Goal: Find contact information: Find contact information

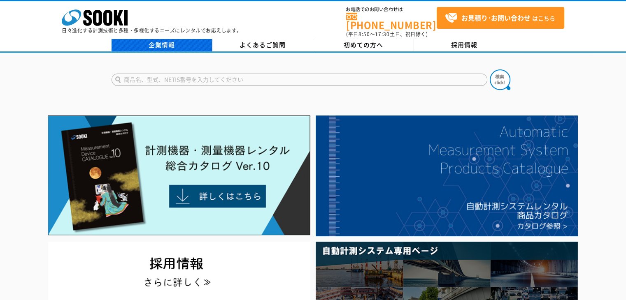
click at [174, 39] on link "企業情報" at bounding box center [161, 45] width 101 height 12
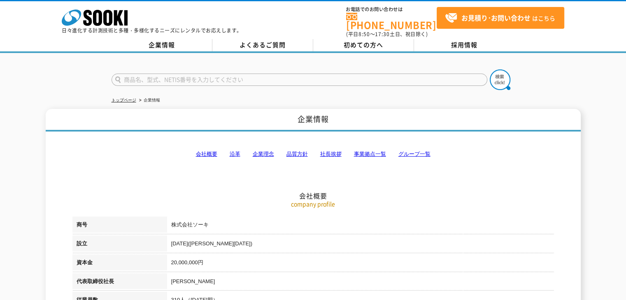
click at [362, 151] on link "事業拠点一覧" at bounding box center [370, 154] width 32 height 6
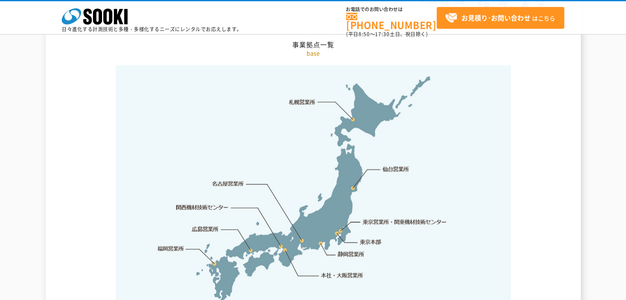
scroll to position [1692, 0]
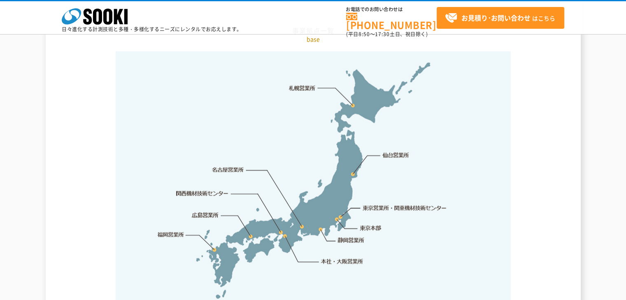
click at [310, 84] on link "札幌営業所" at bounding box center [302, 88] width 27 height 8
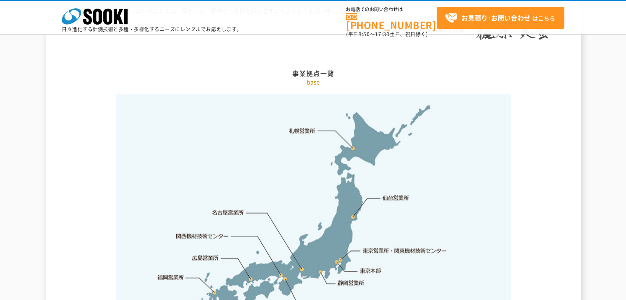
scroll to position [1659, 0]
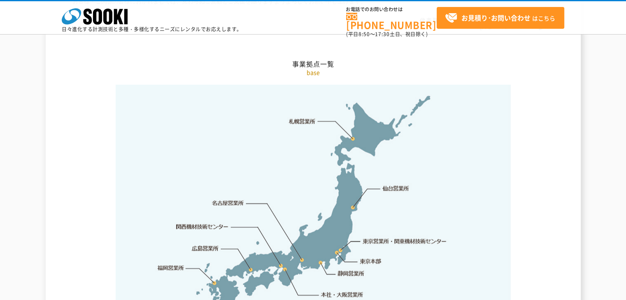
click at [306, 117] on link "札幌営業所" at bounding box center [302, 121] width 27 height 8
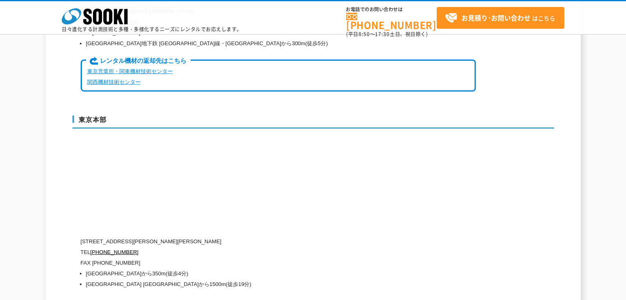
scroll to position [2114, 0]
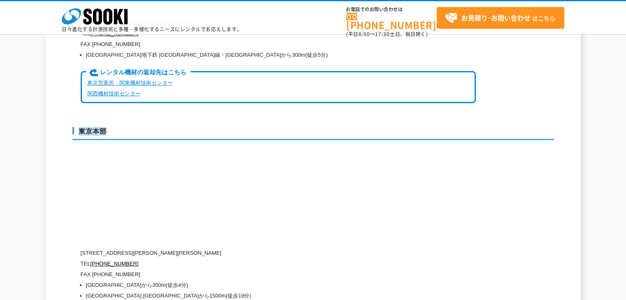
drag, startPoint x: 79, startPoint y: 109, endPoint x: 110, endPoint y: 109, distance: 31.3
click at [110, 127] on h3 "東京本部" at bounding box center [312, 133] width 481 height 13
copy h3 "東京本部"
drag, startPoint x: 116, startPoint y: 236, endPoint x: 198, endPoint y: 232, distance: 82.7
click at [255, 248] on p "[STREET_ADDRESS][PERSON_NAME][PERSON_NAME]" at bounding box center [278, 253] width 395 height 11
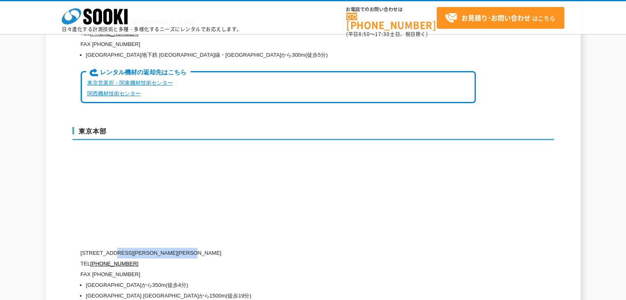
copy p "[PERSON_NAME][STREET_ADDRESS][PERSON_NAME]"
drag, startPoint x: 139, startPoint y: 246, endPoint x: 90, endPoint y: 245, distance: 48.1
click at [90, 259] on p "TEL [PHONE_NUMBER]" at bounding box center [278, 264] width 395 height 11
copy p "[PHONE_NUMBER]"
drag, startPoint x: 91, startPoint y: 255, endPoint x: 122, endPoint y: 256, distance: 30.5
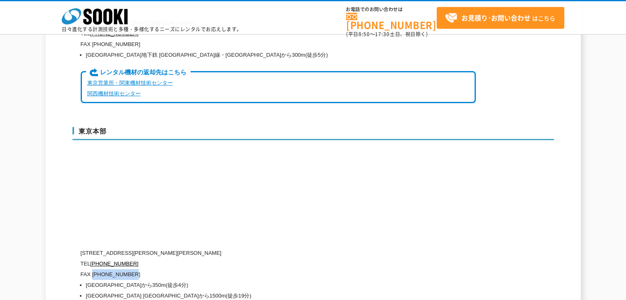
click at [146, 269] on p "FAX [PHONE_NUMBER]" at bounding box center [278, 274] width 395 height 11
copy p "[PHONE_NUMBER]"
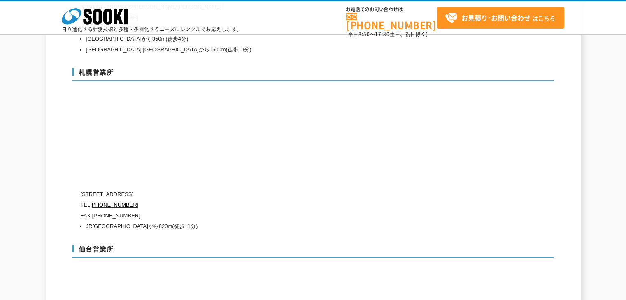
scroll to position [2361, 0]
drag, startPoint x: 79, startPoint y: 53, endPoint x: 127, endPoint y: 53, distance: 48.5
click at [127, 68] on h3 "札幌営業所" at bounding box center [312, 74] width 481 height 13
copy h3 "札幌営業所"
drag, startPoint x: 115, startPoint y: 175, endPoint x: 255, endPoint y: 172, distance: 140.3
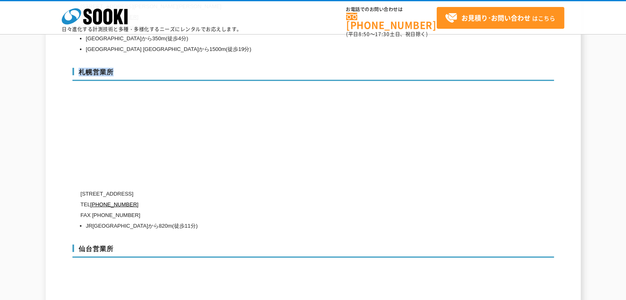
click at [255, 189] on p "[STREET_ADDRESS]" at bounding box center [278, 194] width 395 height 11
drag, startPoint x: 173, startPoint y: 169, endPoint x: 169, endPoint y: 175, distance: 6.8
copy p "[STREET_ADDRESS]"
drag, startPoint x: 133, startPoint y: 188, endPoint x: 93, endPoint y: 186, distance: 39.9
click at [93, 199] on p "TEL [PHONE_NUMBER]" at bounding box center [278, 204] width 395 height 11
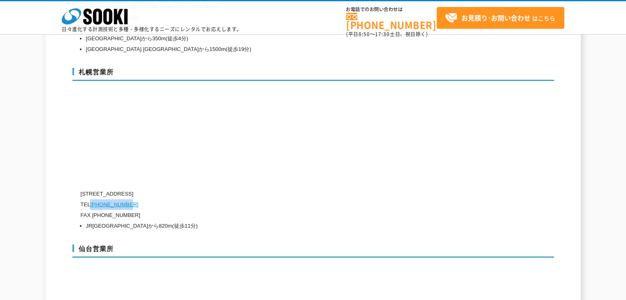
copy link "[PHONE_NUMBER]"
drag, startPoint x: 132, startPoint y: 198, endPoint x: 92, endPoint y: 196, distance: 39.9
click at [92, 210] on p "FAX [PHONE_NUMBER]" at bounding box center [278, 215] width 395 height 11
copy p "(011)667-4731"
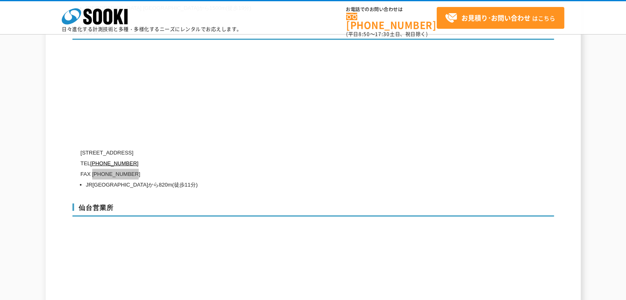
scroll to position [2484, 0]
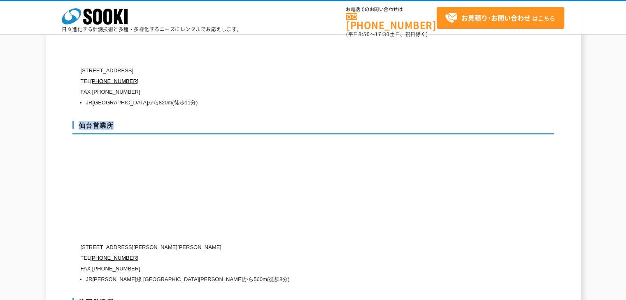
drag, startPoint x: 78, startPoint y: 107, endPoint x: 112, endPoint y: 104, distance: 33.9
click at [112, 121] on h3 "仙台営業所" at bounding box center [312, 127] width 481 height 13
copy h3 "仙台営業所"
drag, startPoint x: 117, startPoint y: 229, endPoint x: 179, endPoint y: 228, distance: 62.1
click at [217, 242] on p "[STREET_ADDRESS][PERSON_NAME][PERSON_NAME]" at bounding box center [278, 247] width 395 height 11
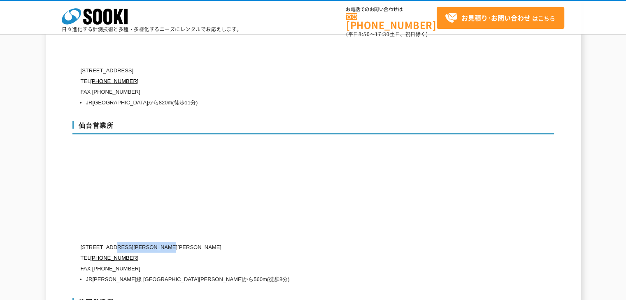
copy p "[PERSON_NAME][STREET_ADDRESS][PERSON_NAME]"
drag, startPoint x: 135, startPoint y: 240, endPoint x: 97, endPoint y: 240, distance: 37.4
click at [92, 253] on p "TEL [PHONE_NUMBER]" at bounding box center [278, 258] width 395 height 11
click at [225, 242] on p "[STREET_ADDRESS][PERSON_NAME][PERSON_NAME]" at bounding box center [278, 247] width 395 height 11
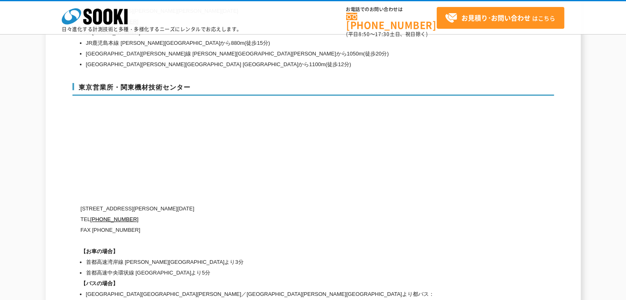
scroll to position [3430, 0]
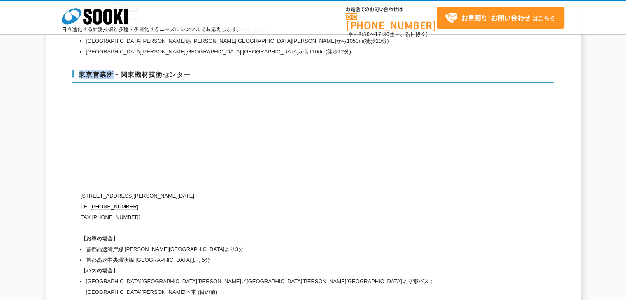
drag, startPoint x: 77, startPoint y: 53, endPoint x: 112, endPoint y: 53, distance: 34.5
click at [115, 70] on h3 "東京営業所・関東機材技術センター" at bounding box center [312, 76] width 481 height 13
drag, startPoint x: 116, startPoint y: 176, endPoint x: 213, endPoint y: 176, distance: 97.5
click at [213, 191] on p "[STREET_ADDRESS][PERSON_NAME][DATE]" at bounding box center [278, 196] width 395 height 11
drag, startPoint x: 133, startPoint y: 188, endPoint x: 91, endPoint y: 191, distance: 42.0
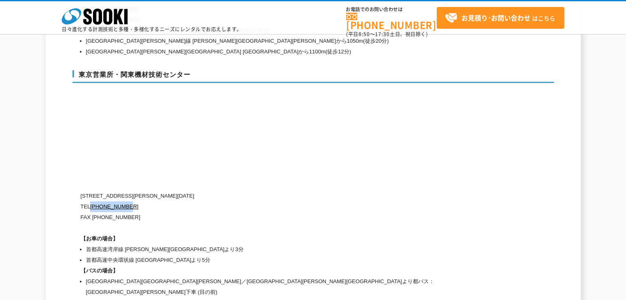
click at [91, 202] on p "TEL [PHONE_NUMBER]" at bounding box center [278, 207] width 395 height 11
drag, startPoint x: 146, startPoint y: 196, endPoint x: 97, endPoint y: 198, distance: 49.8
click at [96, 212] on p "FAX [PHONE_NUMBER]" at bounding box center [278, 217] width 395 height 11
drag, startPoint x: 92, startPoint y: 198, endPoint x: 116, endPoint y: 202, distance: 24.2
click at [131, 212] on p "FAX [PHONE_NUMBER]" at bounding box center [278, 217] width 395 height 11
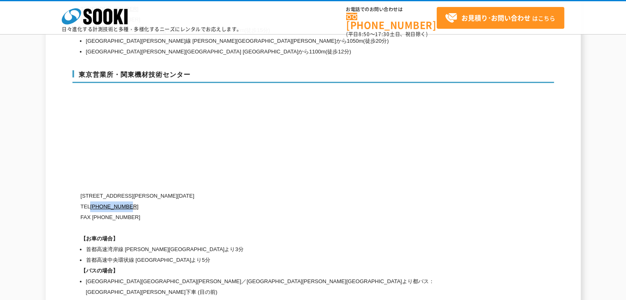
drag, startPoint x: 134, startPoint y: 187, endPoint x: 91, endPoint y: 187, distance: 42.4
click at [91, 202] on p "TEL [PHONE_NUMBER]" at bounding box center [278, 207] width 395 height 11
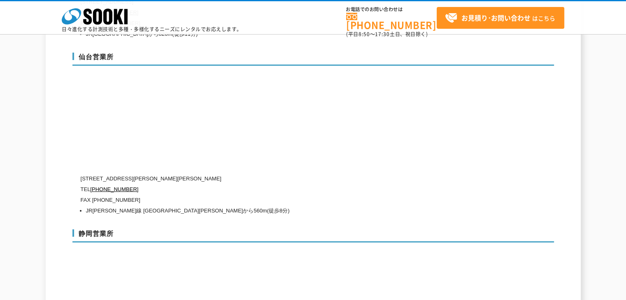
scroll to position [2566, 0]
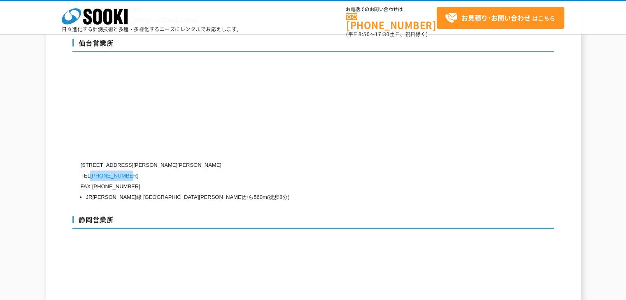
drag, startPoint x: 136, startPoint y: 157, endPoint x: 92, endPoint y: 159, distance: 44.1
click at [92, 171] on p "TEL [PHONE_NUMBER]" at bounding box center [278, 176] width 395 height 11
drag, startPoint x: 140, startPoint y: 168, endPoint x: 93, endPoint y: 170, distance: 46.5
click at [92, 181] on p "FAX [PHONE_NUMBER]" at bounding box center [278, 186] width 395 height 11
